Goal: Register for event/course: Sign up to attend an event or enroll in a course

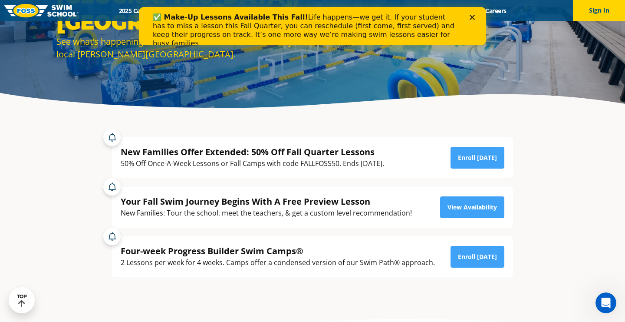
scroll to position [118, 0]
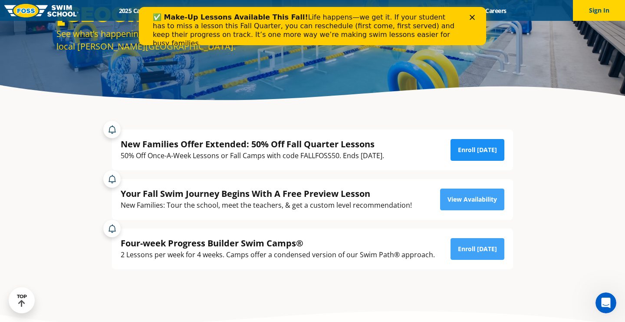
click at [477, 148] on link "Enroll Today" at bounding box center [478, 150] width 54 height 22
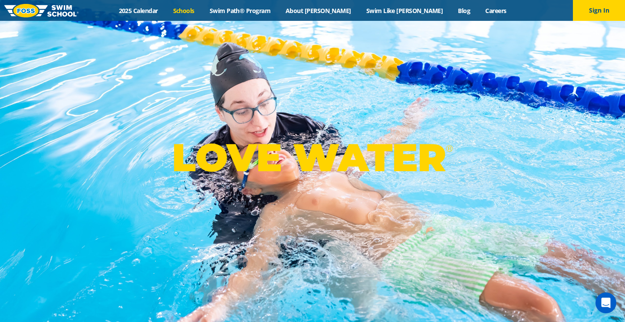
click at [202, 10] on link "Schools" at bounding box center [183, 11] width 36 height 8
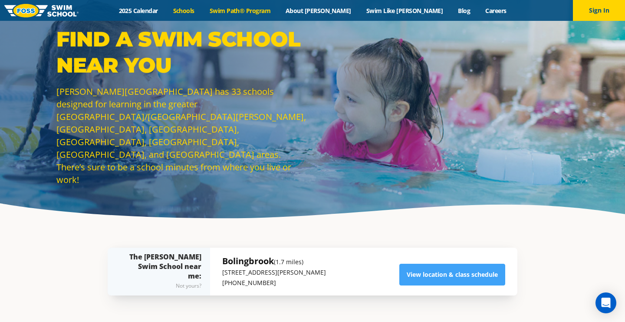
click at [278, 12] on link "Swim Path® Program" at bounding box center [240, 11] width 76 height 8
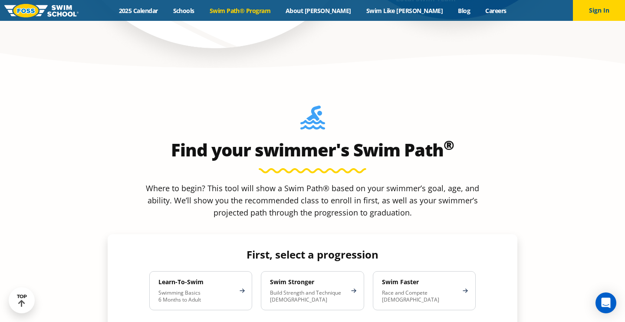
scroll to position [715, 0]
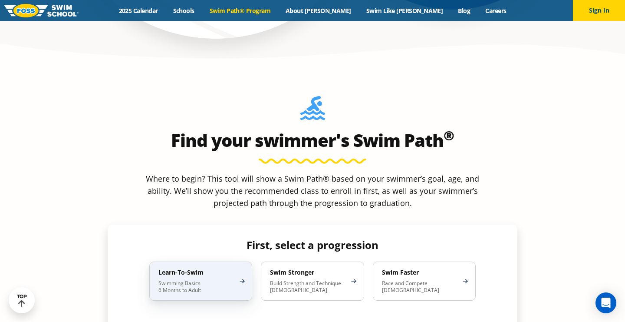
click at [208, 268] on h4 "Learn-To-Swim" at bounding box center [196, 272] width 76 height 8
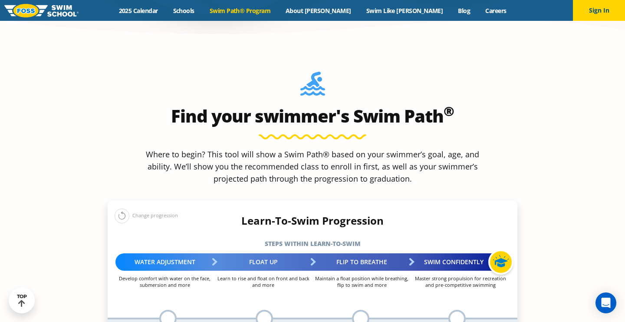
scroll to position [741, 0]
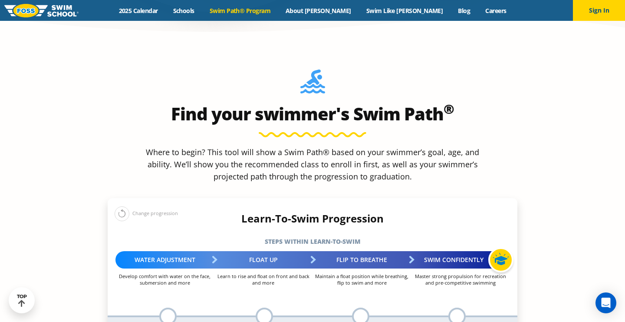
click at [171, 307] on div at bounding box center [167, 315] width 17 height 17
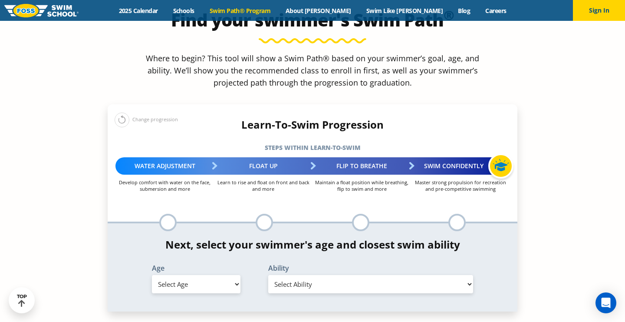
scroll to position [902, 0]
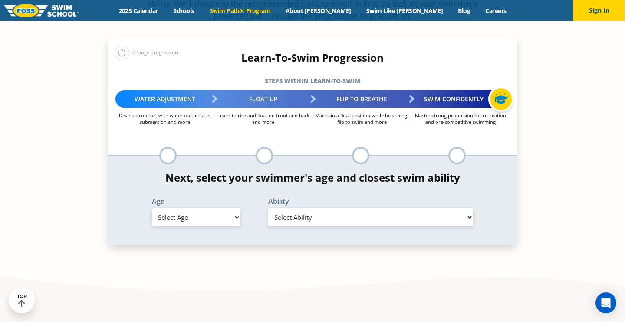
select select "adult-18-years-"
select select "adult-18-years--first-in-water-experience"
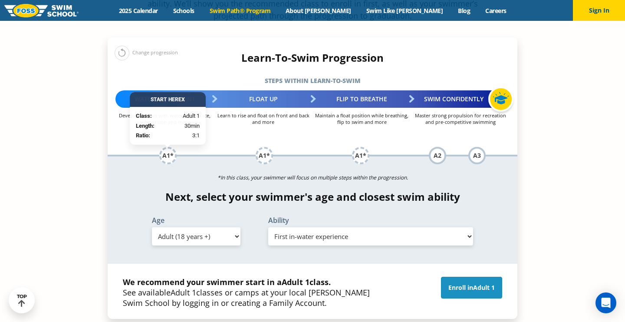
click at [449, 277] on link "Enroll in Adult 1" at bounding box center [471, 288] width 61 height 22
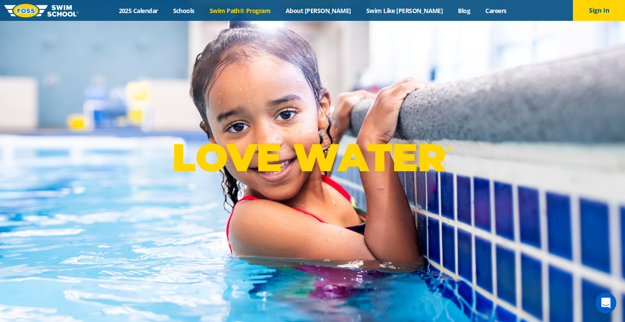
click at [277, 10] on link "Swim Path® Program" at bounding box center [240, 11] width 76 height 8
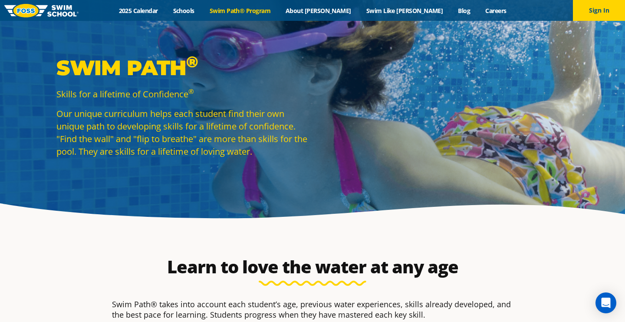
click at [278, 10] on link "Swim Path® Program" at bounding box center [240, 11] width 76 height 8
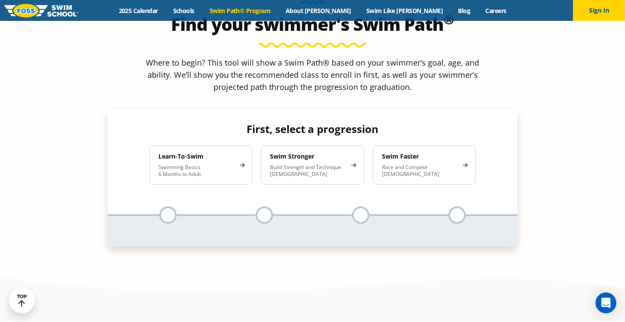
scroll to position [818, 0]
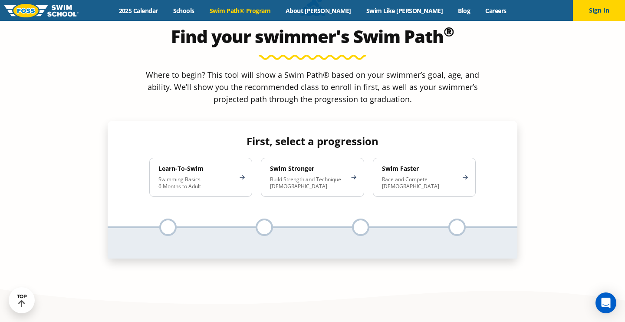
click at [165, 218] on div at bounding box center [167, 226] width 17 height 17
click at [171, 218] on div at bounding box center [167, 226] width 17 height 17
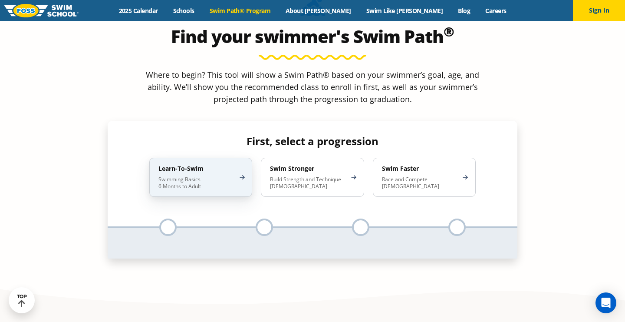
click at [193, 176] on p "Swimming Basics 6 Months to Adult" at bounding box center [196, 183] width 76 height 14
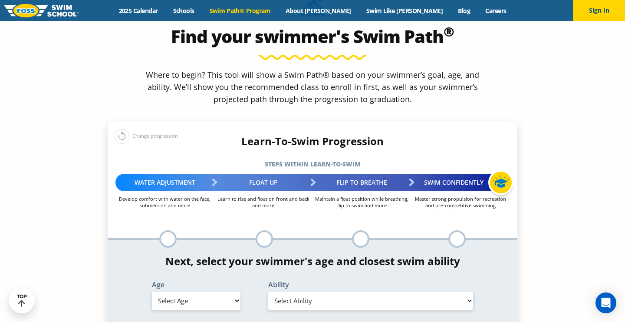
click at [169, 230] on div at bounding box center [167, 238] width 17 height 17
select select "adult-18-years-"
select select "adult-18-years--first-in-water-experience"
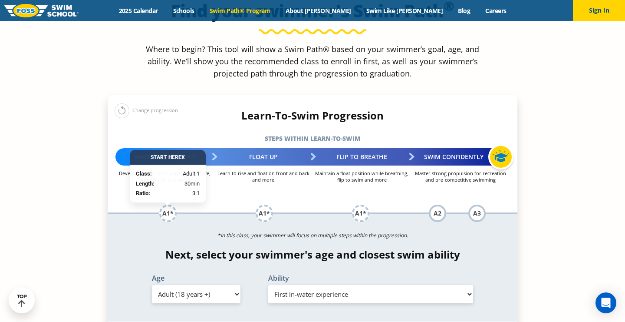
scroll to position [923, 0]
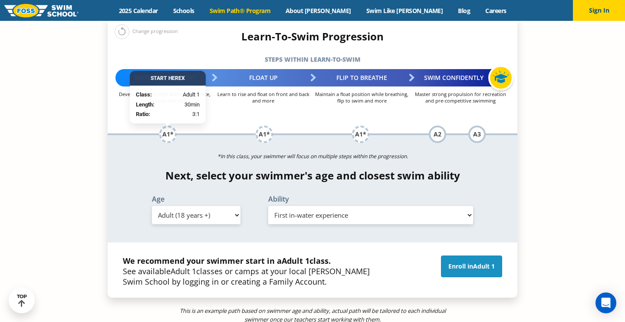
click at [461, 255] on link "Enroll in Adult 1" at bounding box center [471, 266] width 61 height 22
